Goal: Obtain resource: Download file/media

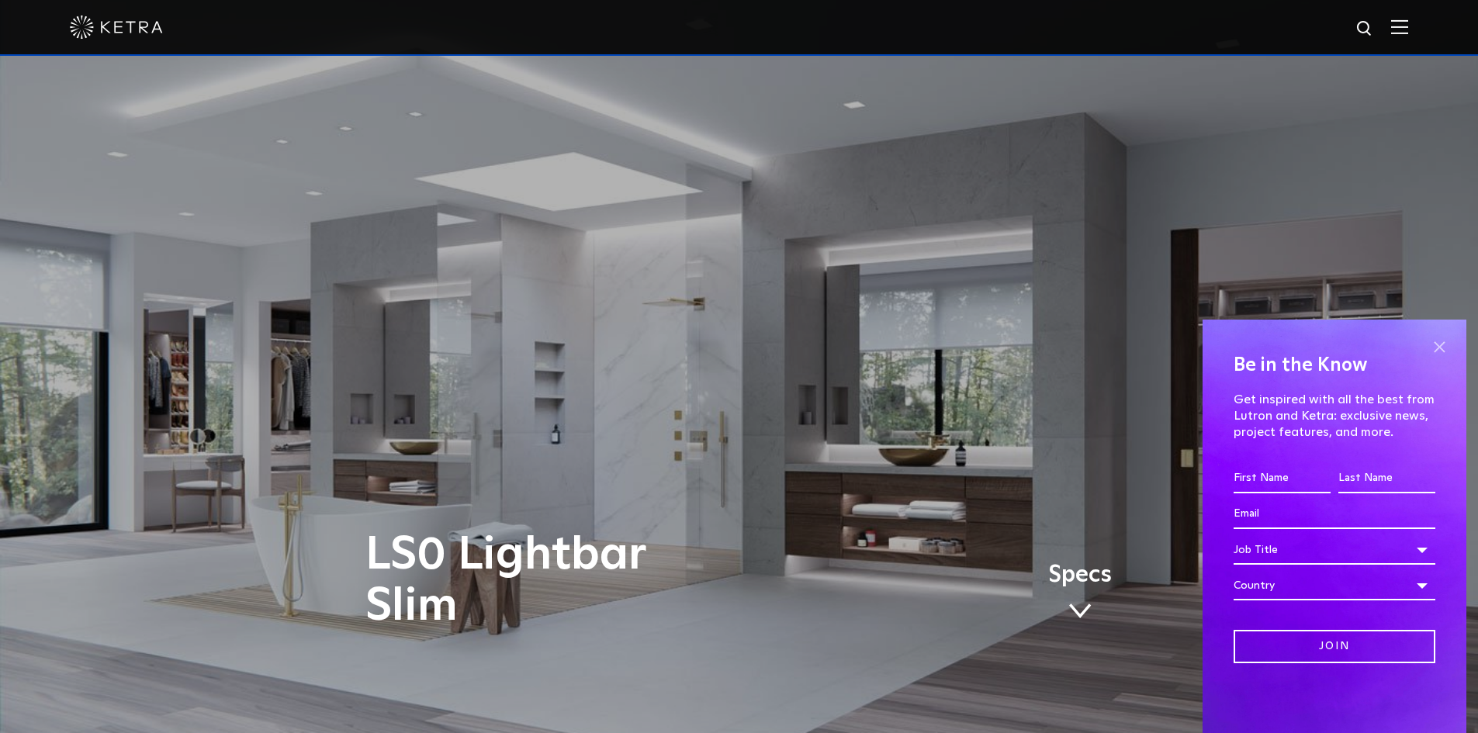
click at [1440, 344] on span at bounding box center [1438, 346] width 23 height 23
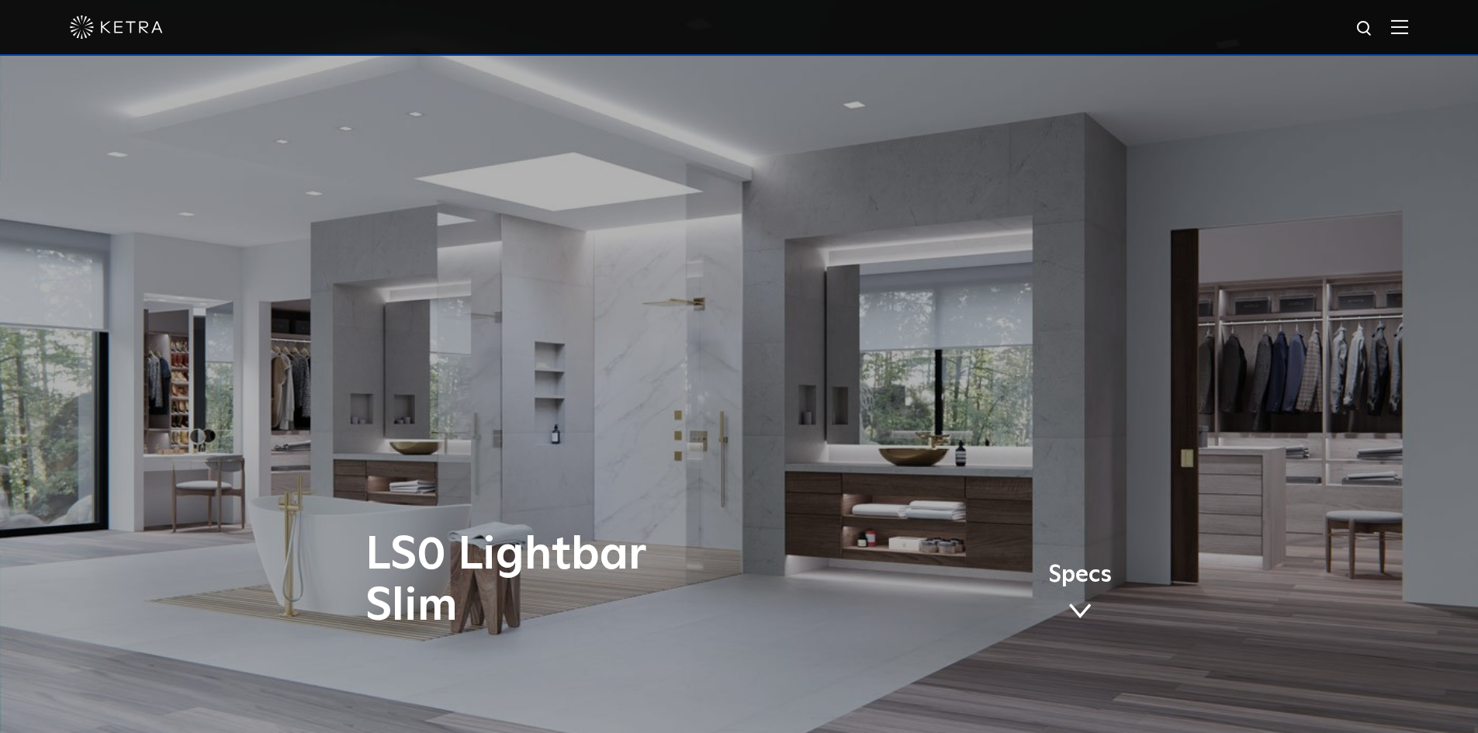
click at [1405, 26] on img at bounding box center [1399, 26] width 17 height 15
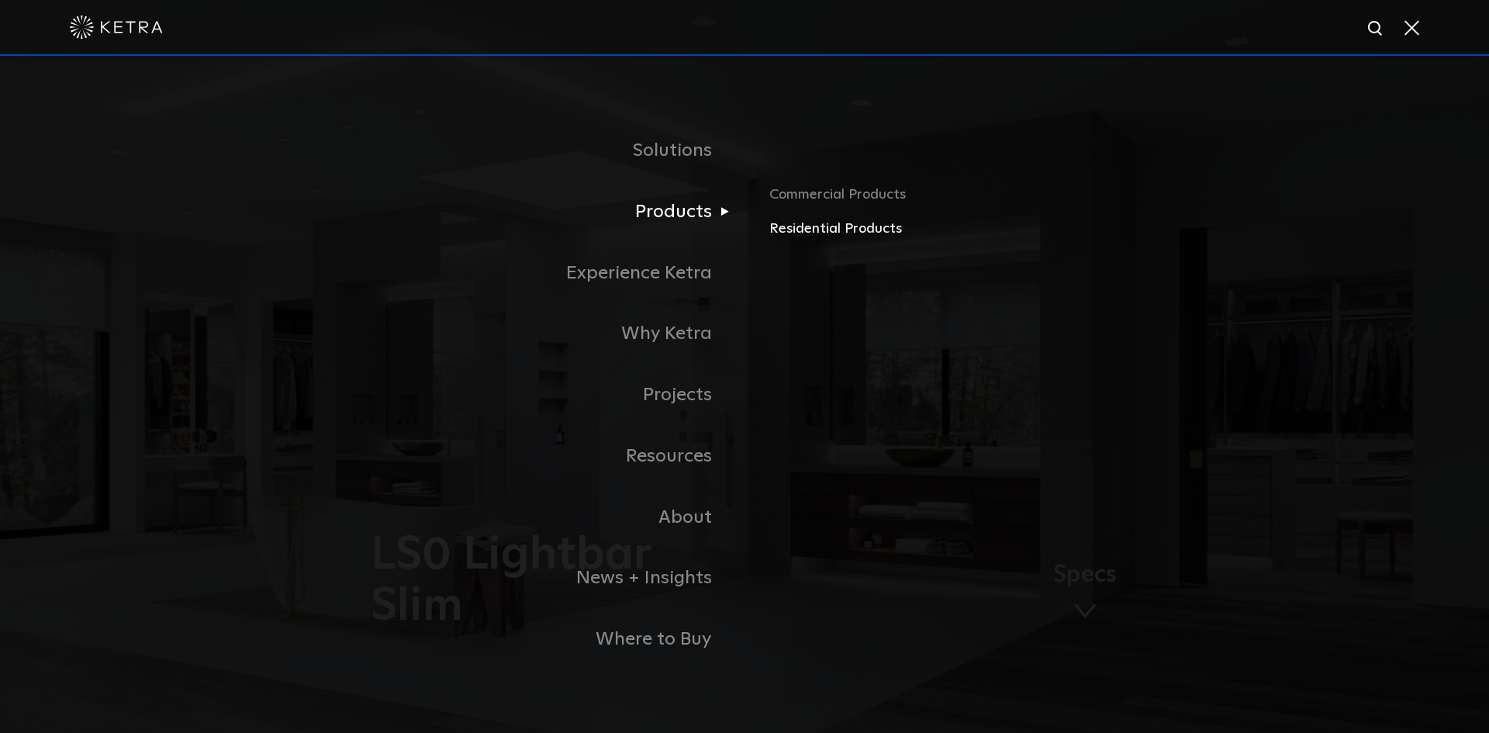
click at [815, 233] on link "Residential Products" at bounding box center [950, 229] width 363 height 22
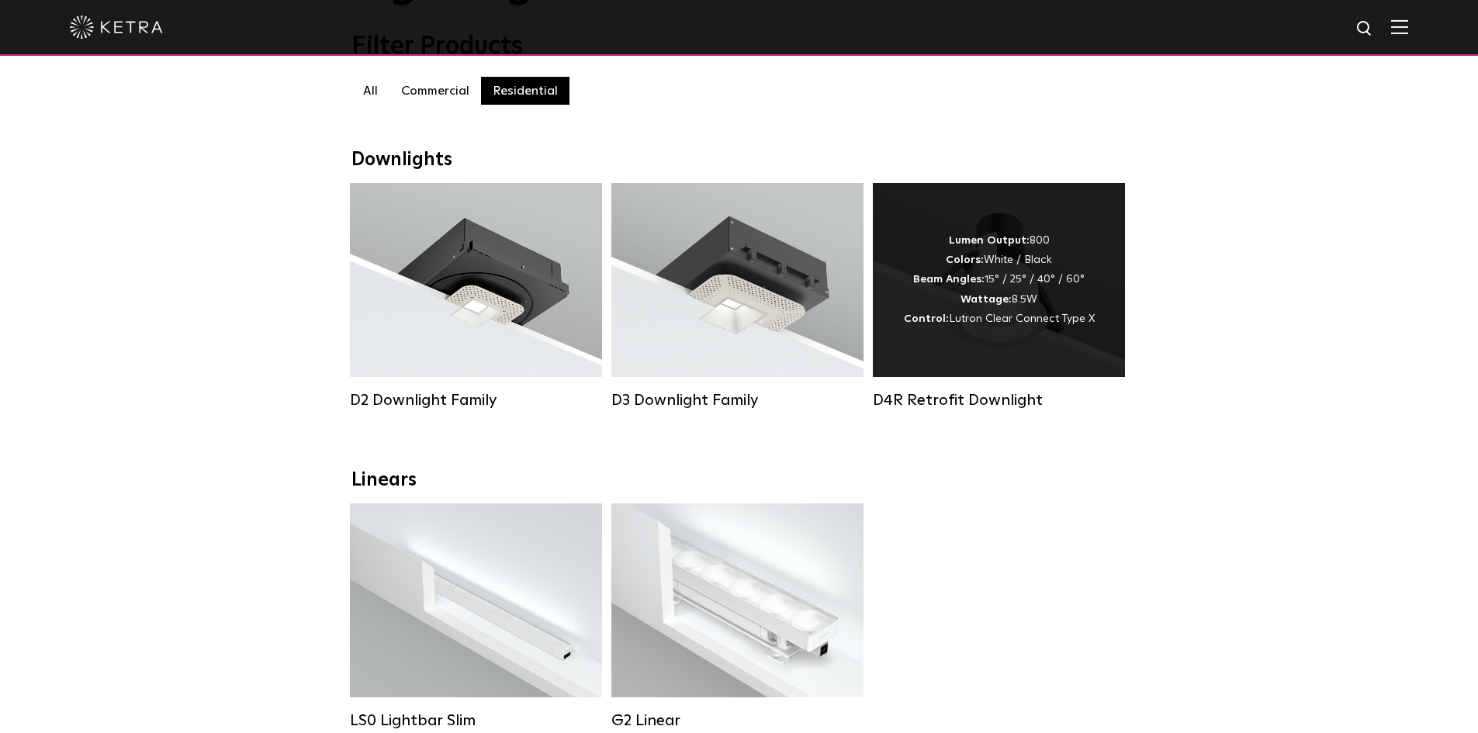
scroll to position [465, 0]
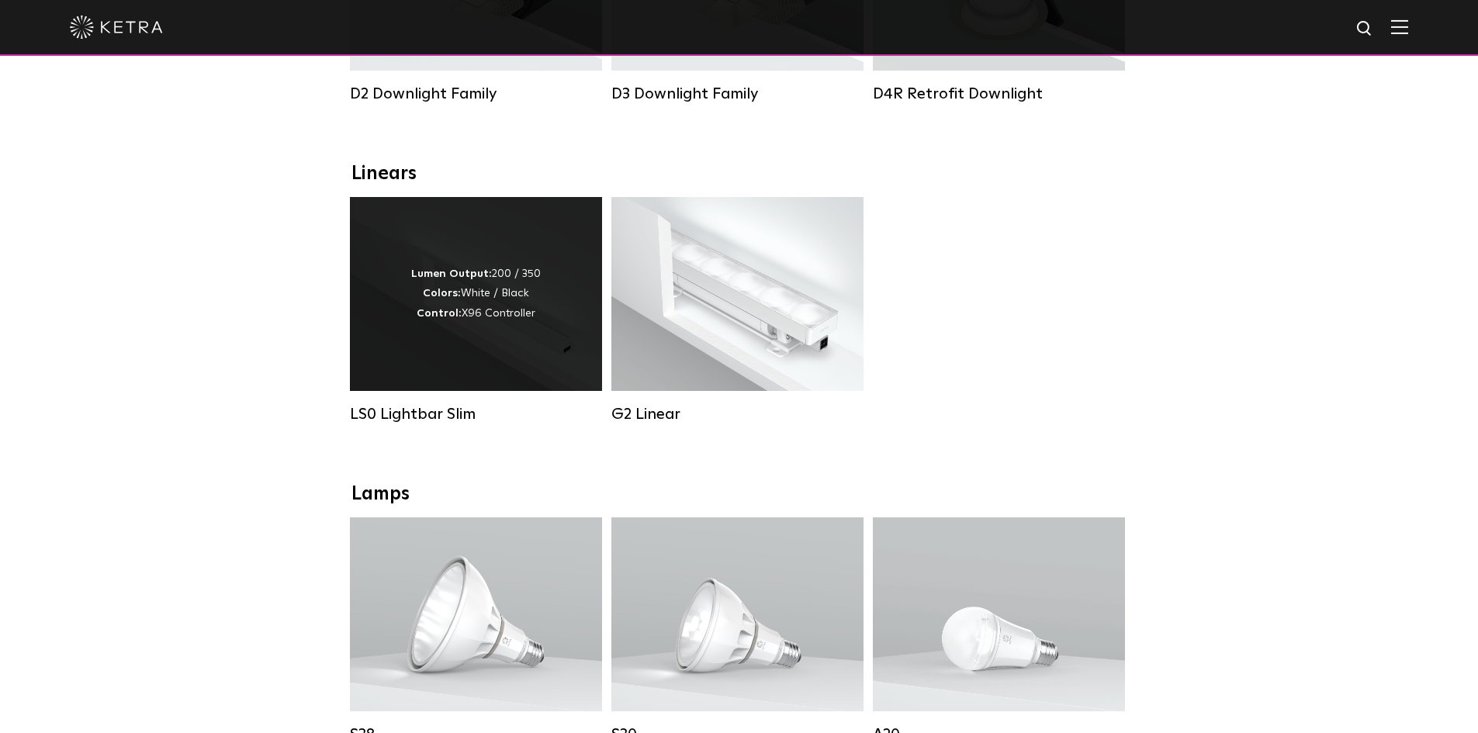
click at [468, 361] on div "Lumen Output: 200 / 350 Colors: White / Black Control: X96 Controller" at bounding box center [476, 294] width 252 height 194
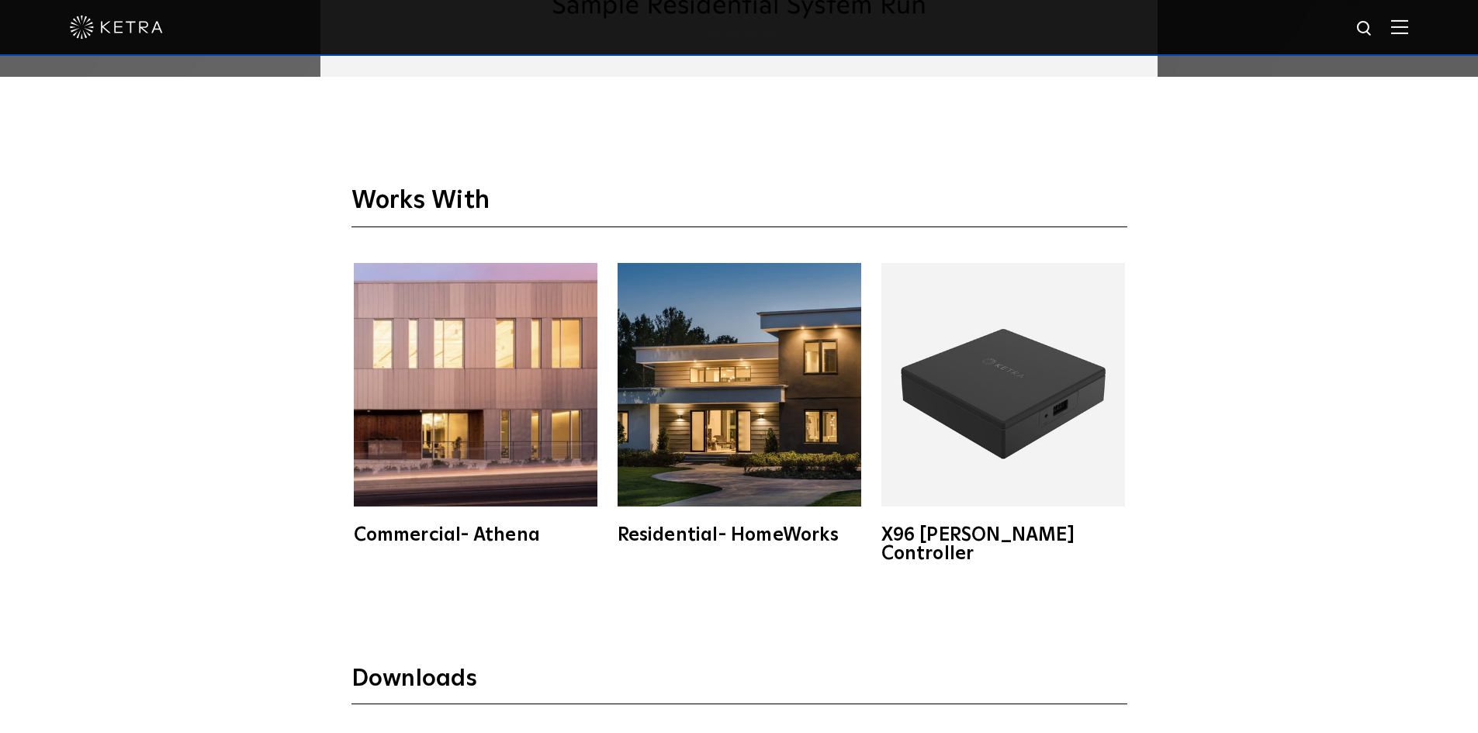
scroll to position [3025, 0]
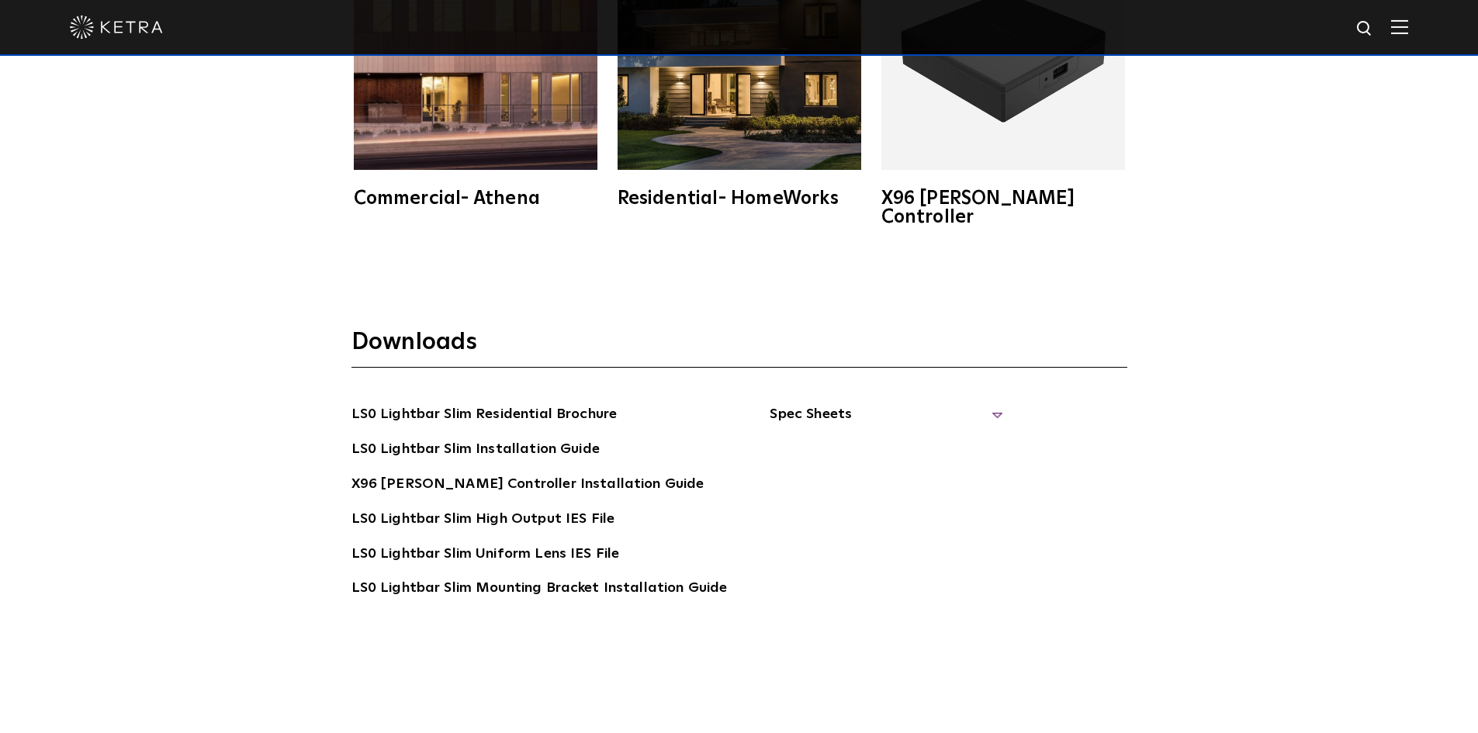
click at [986, 403] on span "Spec Sheets" at bounding box center [885, 420] width 233 height 34
click at [951, 437] on link "LS0 Lightbar Slim Spec Sheet" at bounding box center [888, 449] width 199 height 25
click at [900, 472] on link "X96 [PERSON_NAME] Controller Spec Sheet" at bounding box center [895, 495] width 213 height 47
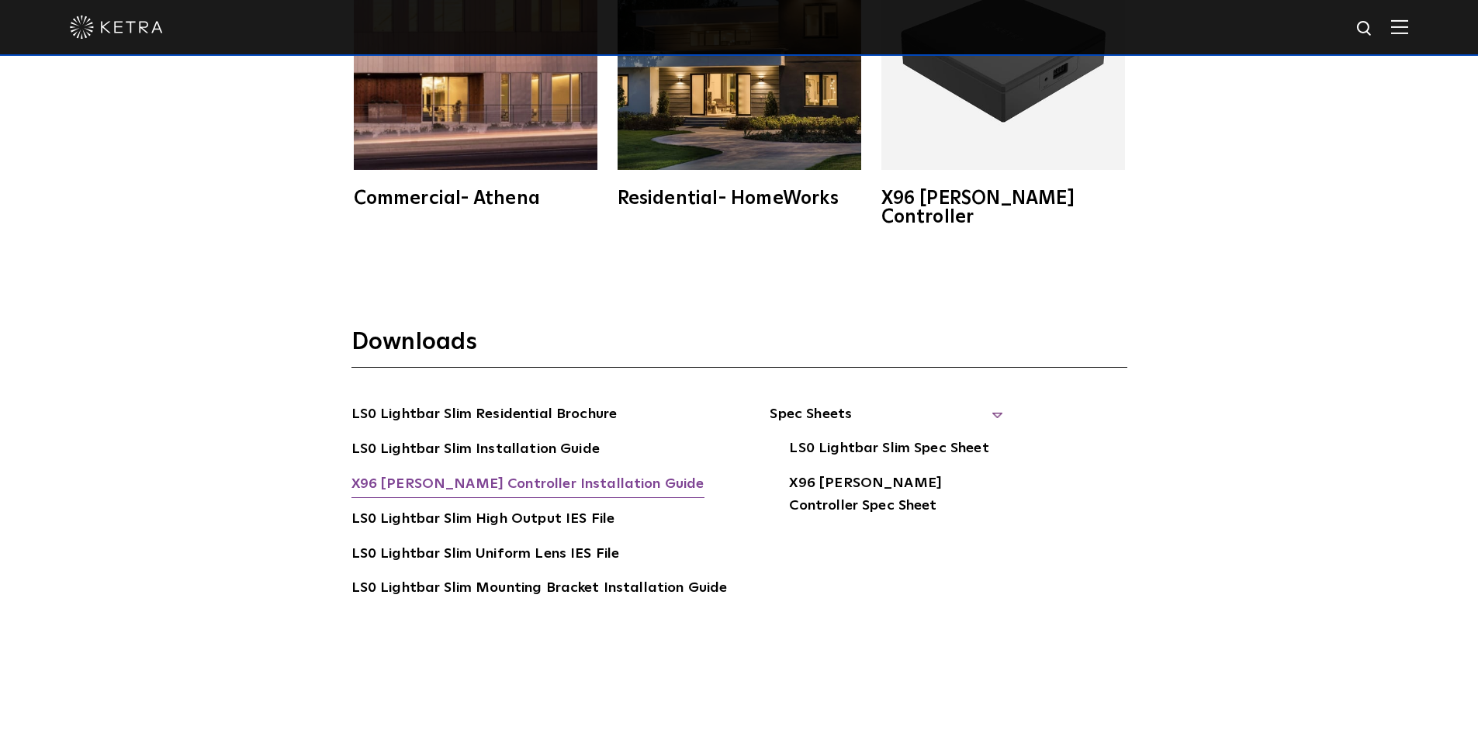
click at [524, 473] on link "X96 [PERSON_NAME] Controller Installation Guide" at bounding box center [527, 485] width 353 height 25
